Goal: Contribute content: Add original content to the website for others to see

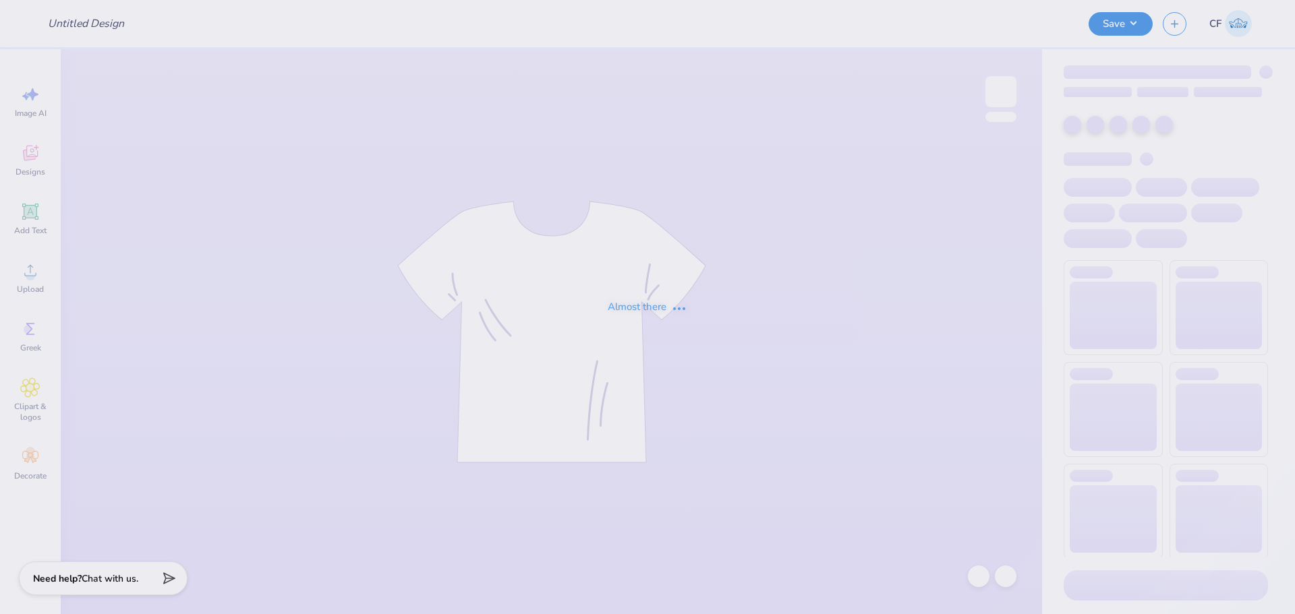
type input "Boots Baby Tee"
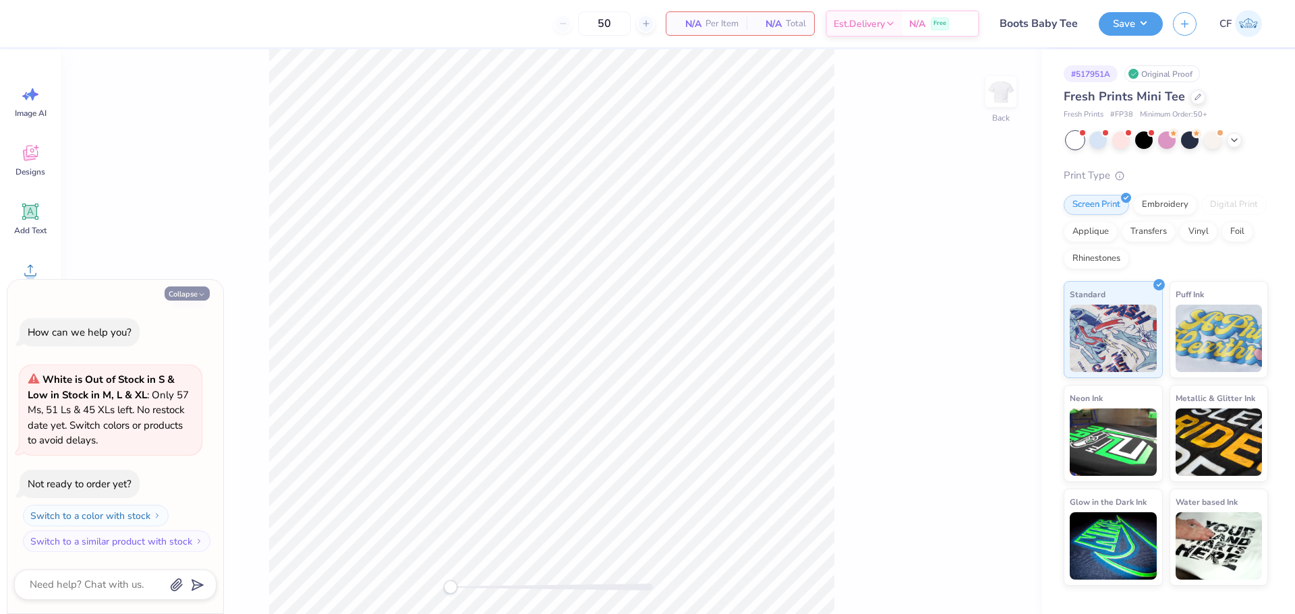
click at [177, 293] on button "Collapse" at bounding box center [187, 294] width 45 height 14
type textarea "x"
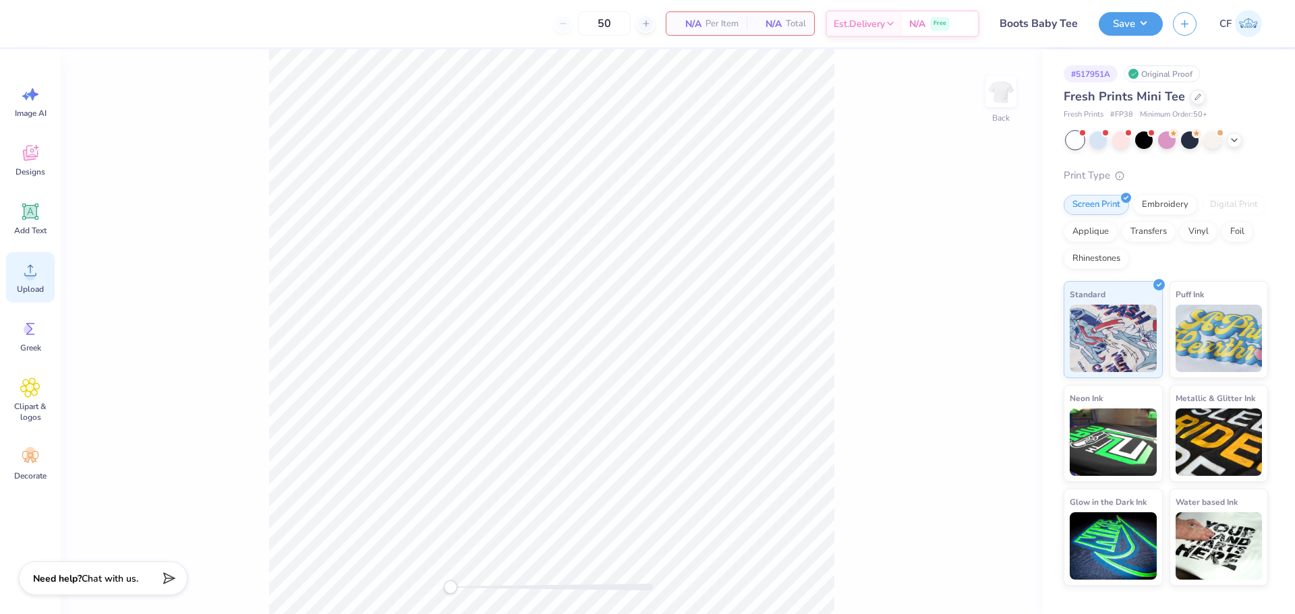
click at [33, 283] on div "Upload" at bounding box center [30, 277] width 49 height 51
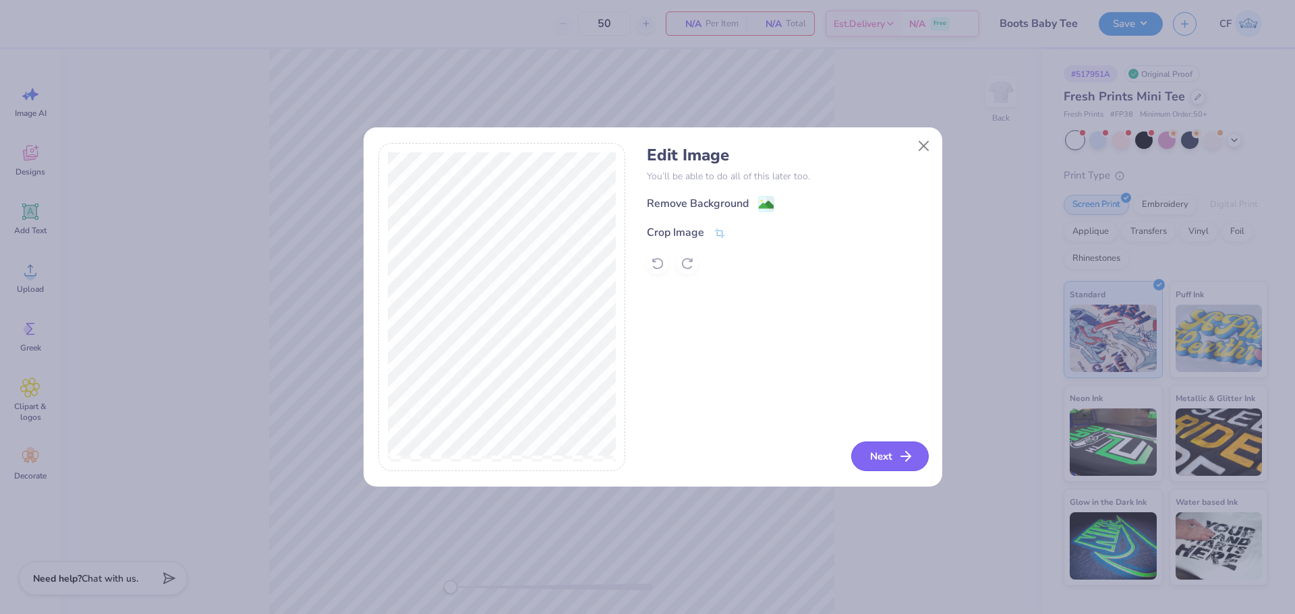
click at [873, 455] on button "Next" at bounding box center [890, 457] width 78 height 30
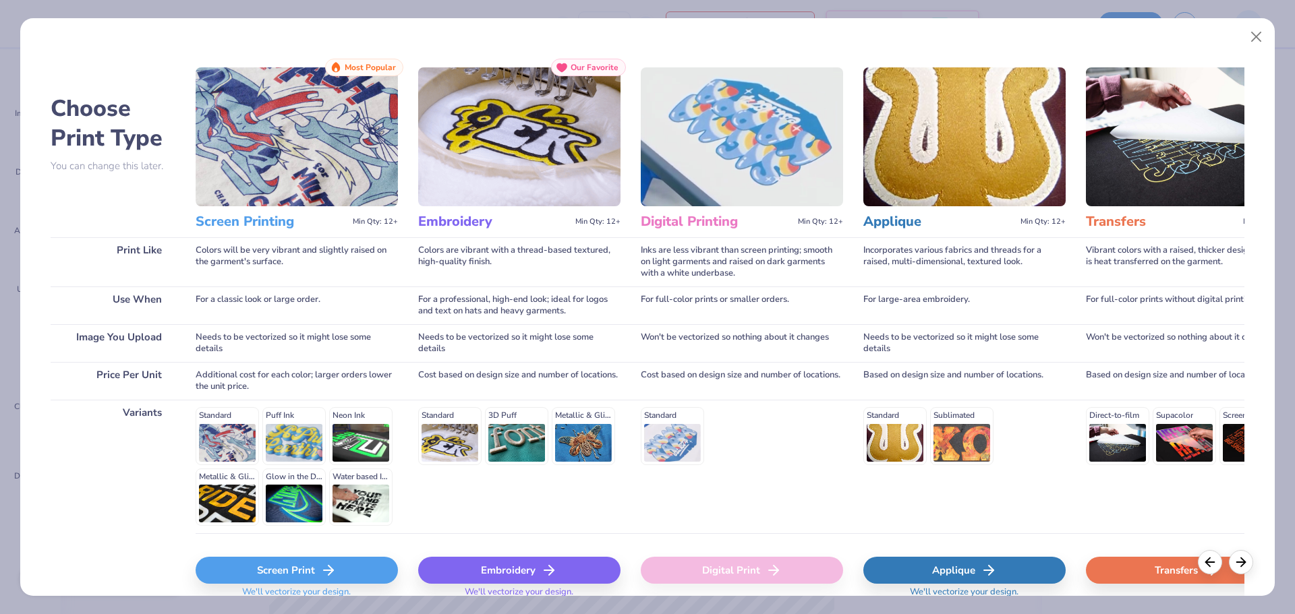
click at [661, 436] on div "Standard" at bounding box center [742, 435] width 202 height 57
click at [736, 582] on div "Digital Print" at bounding box center [742, 570] width 202 height 27
click at [1140, 154] on img at bounding box center [1187, 136] width 202 height 139
click at [1137, 568] on div "Transfers" at bounding box center [1187, 570] width 202 height 27
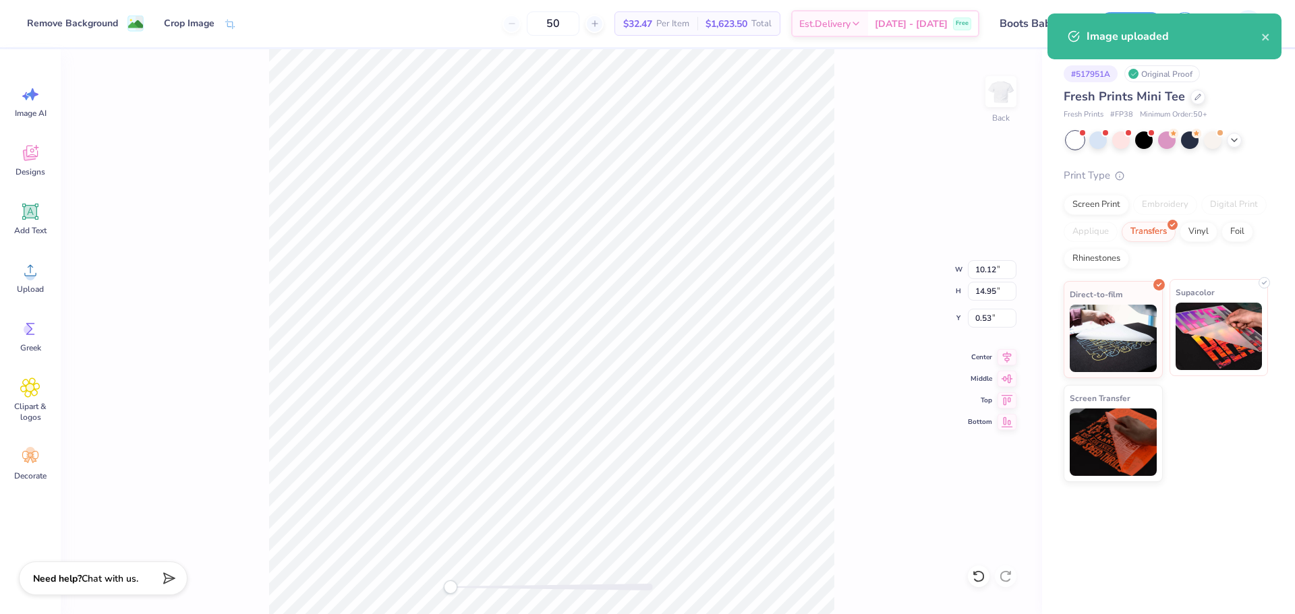
click at [1192, 330] on img at bounding box center [1218, 336] width 87 height 67
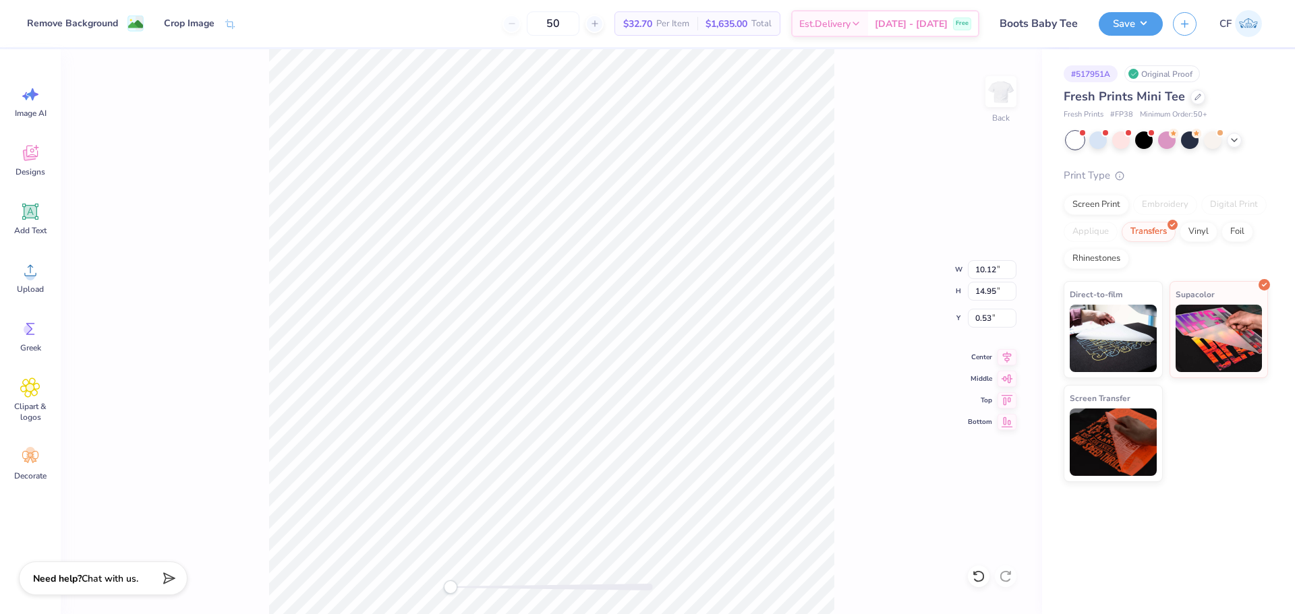
click at [846, 210] on div "Back W 10.12 10.12 " H 14.95 14.95 " Y 0.53 0.53 " Center Middle Top Bottom" at bounding box center [551, 331] width 981 height 565
click at [989, 297] on input "14.95" at bounding box center [992, 291] width 49 height 19
type input "12"
type input "8.12"
type input "12.00"
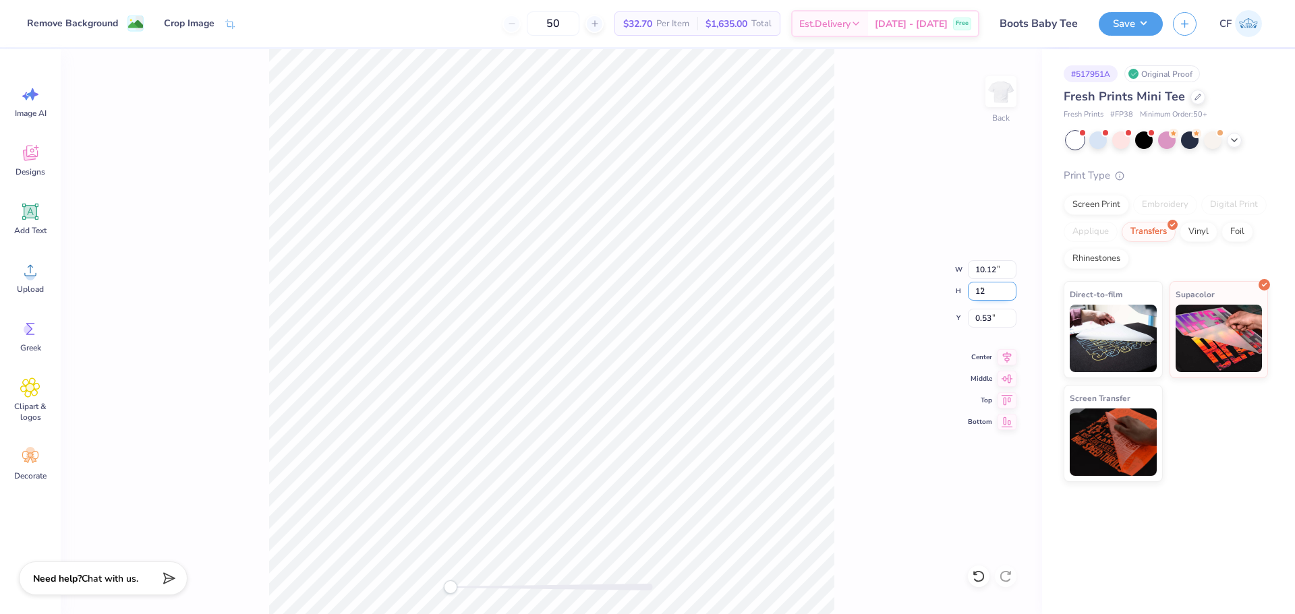
type input "2.00"
click at [991, 295] on input "12.00" at bounding box center [992, 291] width 49 height 19
type input "10"
type input "6.77"
type input "10.00"
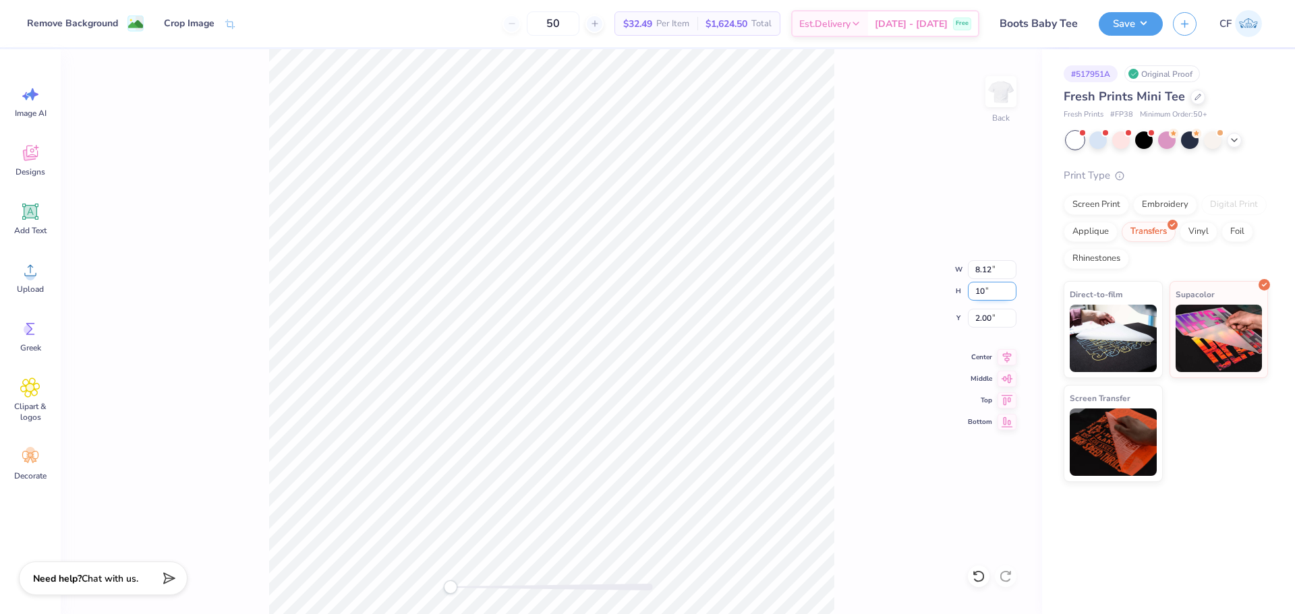
type input "3.00"
click at [1144, 25] on button "Save" at bounding box center [1131, 22] width 64 height 24
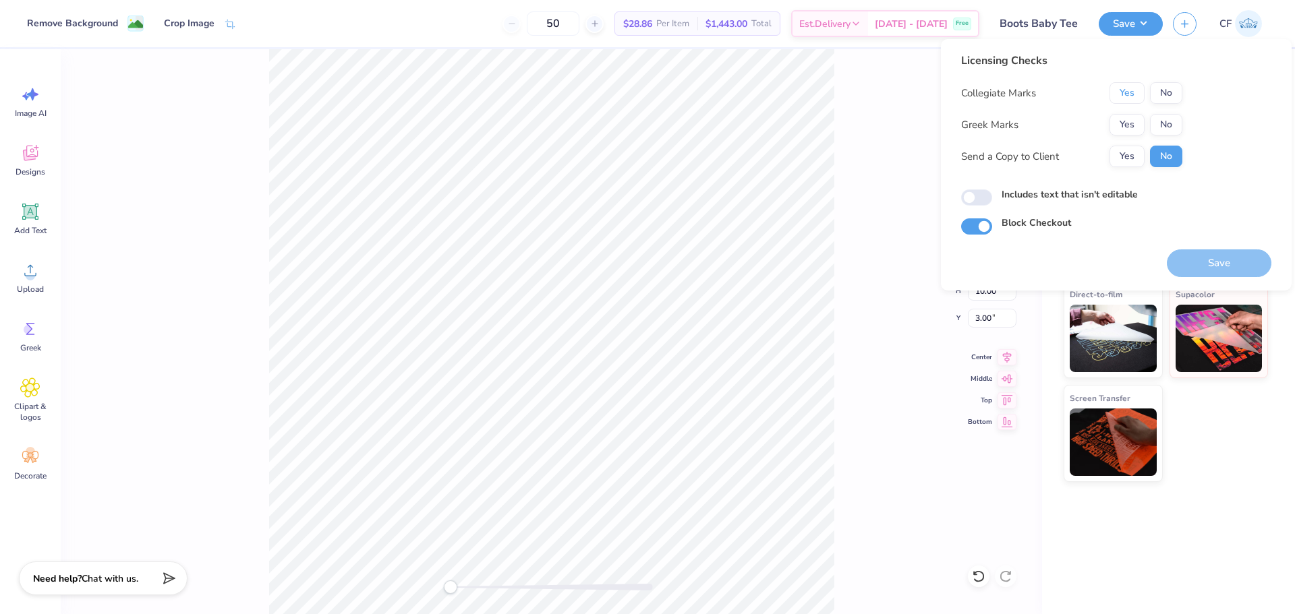
drag, startPoint x: 1124, startPoint y: 97, endPoint x: 1130, endPoint y: 109, distance: 13.3
click at [1125, 96] on button "Yes" at bounding box center [1126, 93] width 35 height 22
click at [1132, 125] on button "Yes" at bounding box center [1126, 125] width 35 height 22
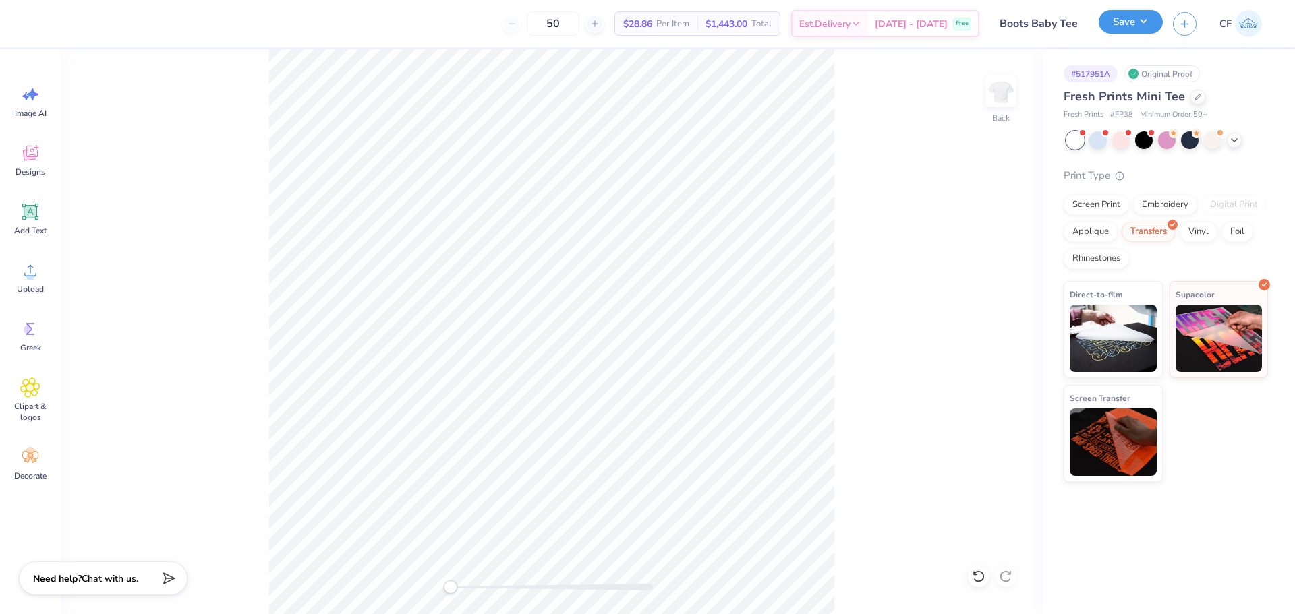
click at [1138, 31] on button "Save" at bounding box center [1131, 22] width 64 height 24
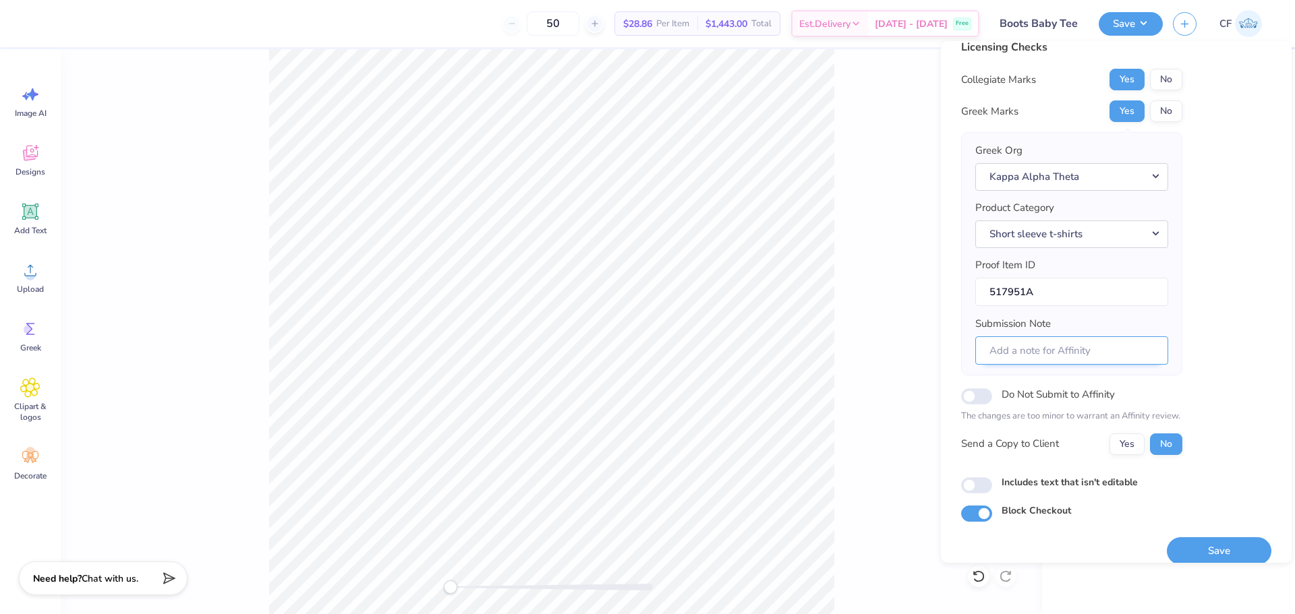
scroll to position [30, 0]
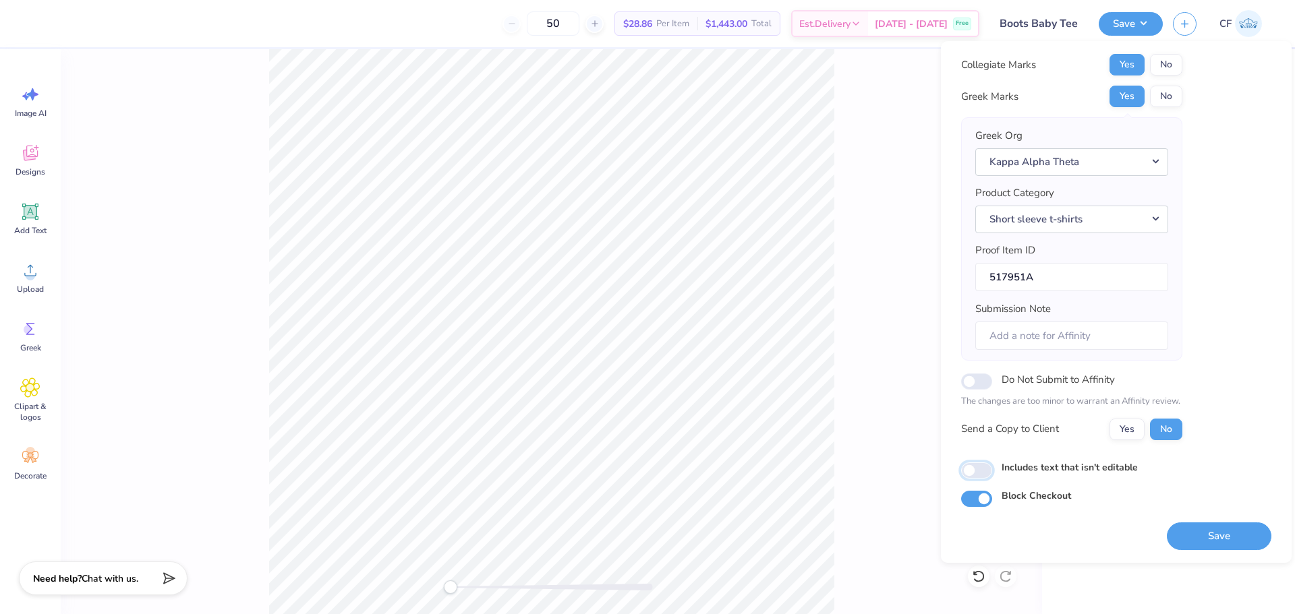
click at [984, 473] on input "Includes text that isn't editable" at bounding box center [976, 471] width 31 height 16
checkbox input "true"
click at [1128, 427] on button "Yes" at bounding box center [1126, 430] width 35 height 22
click at [1202, 533] on button "Save" at bounding box center [1219, 537] width 105 height 28
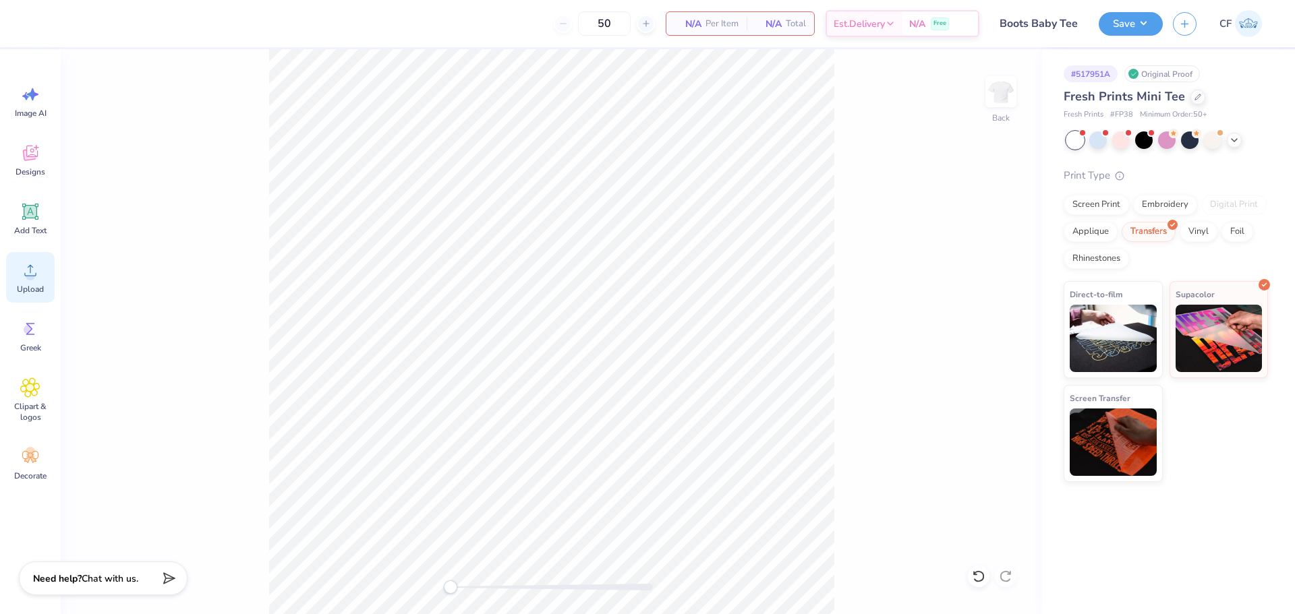
click at [28, 280] on circle at bounding box center [30, 275] width 9 height 9
